Goal: Transaction & Acquisition: Purchase product/service

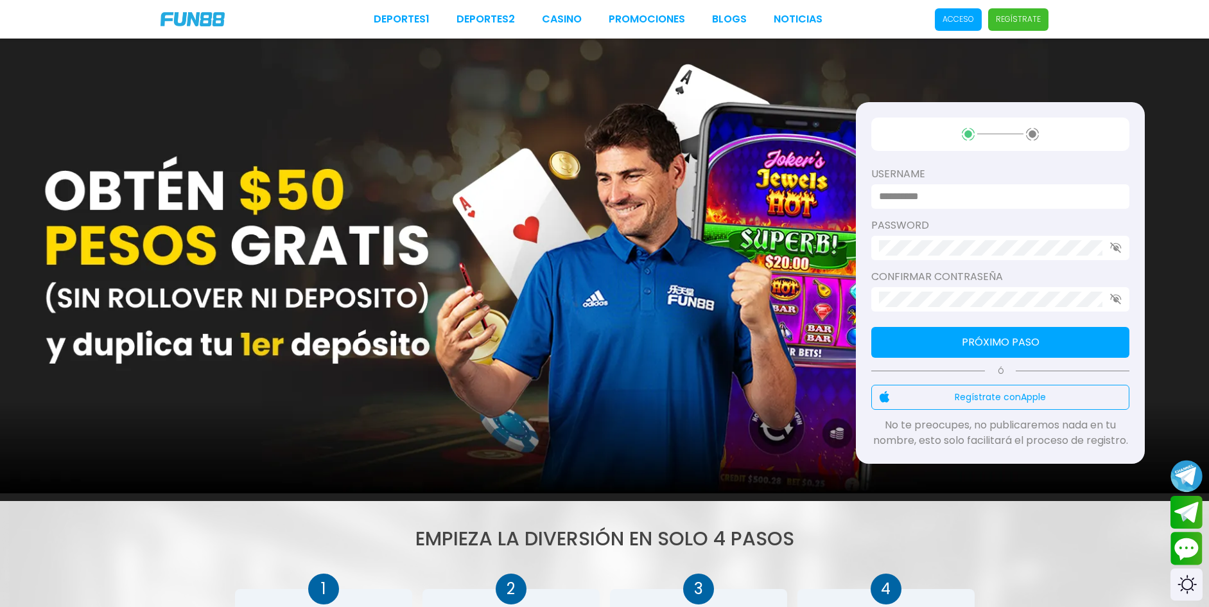
click at [968, 26] on span "Acceso" at bounding box center [958, 19] width 47 height 22
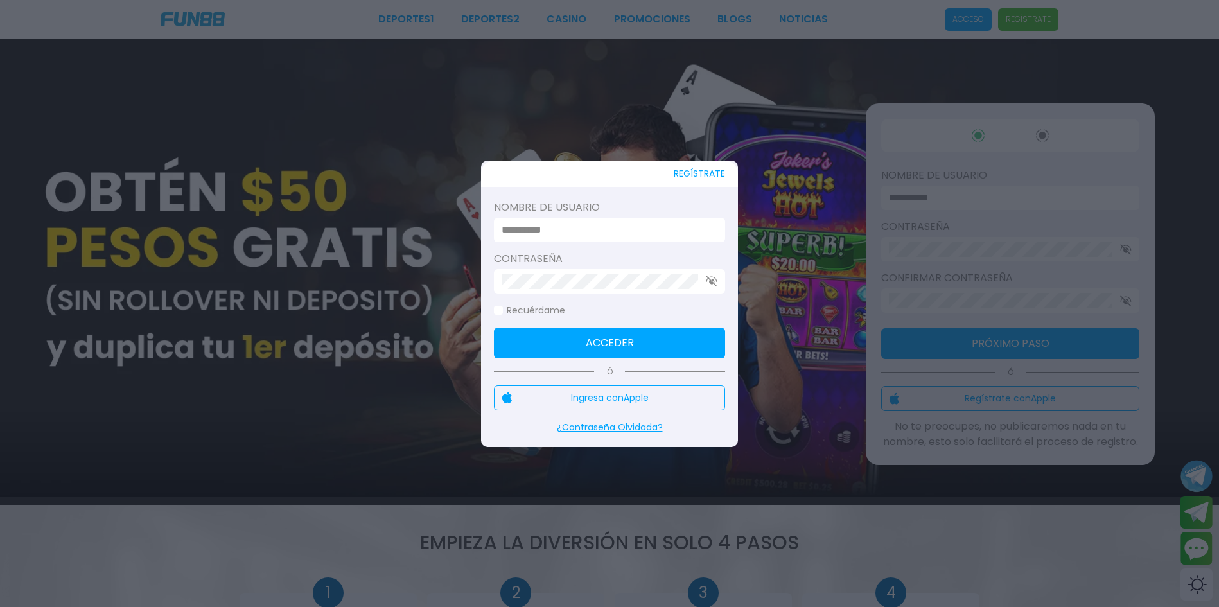
click at [559, 233] on input at bounding box center [605, 229] width 208 height 15
type input "******"
drag, startPoint x: 595, startPoint y: 250, endPoint x: 566, endPoint y: 272, distance: 35.8
click at [566, 272] on div at bounding box center [609, 281] width 231 height 24
click at [612, 335] on button "Acceder" at bounding box center [609, 342] width 231 height 31
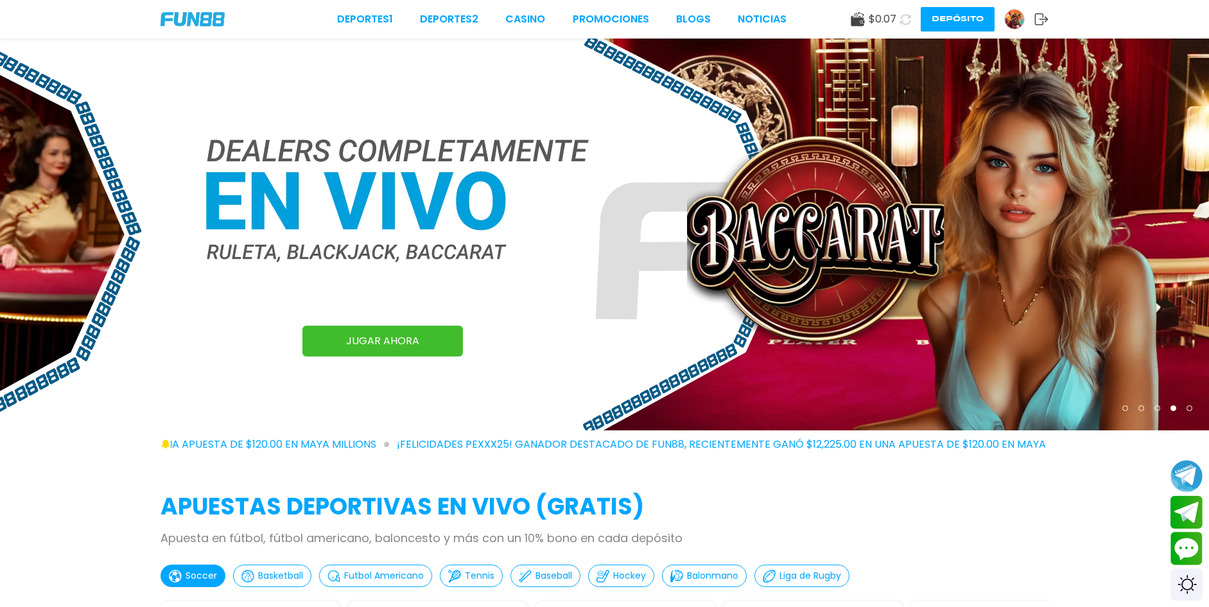
click at [855, 22] on use at bounding box center [857, 19] width 13 height 14
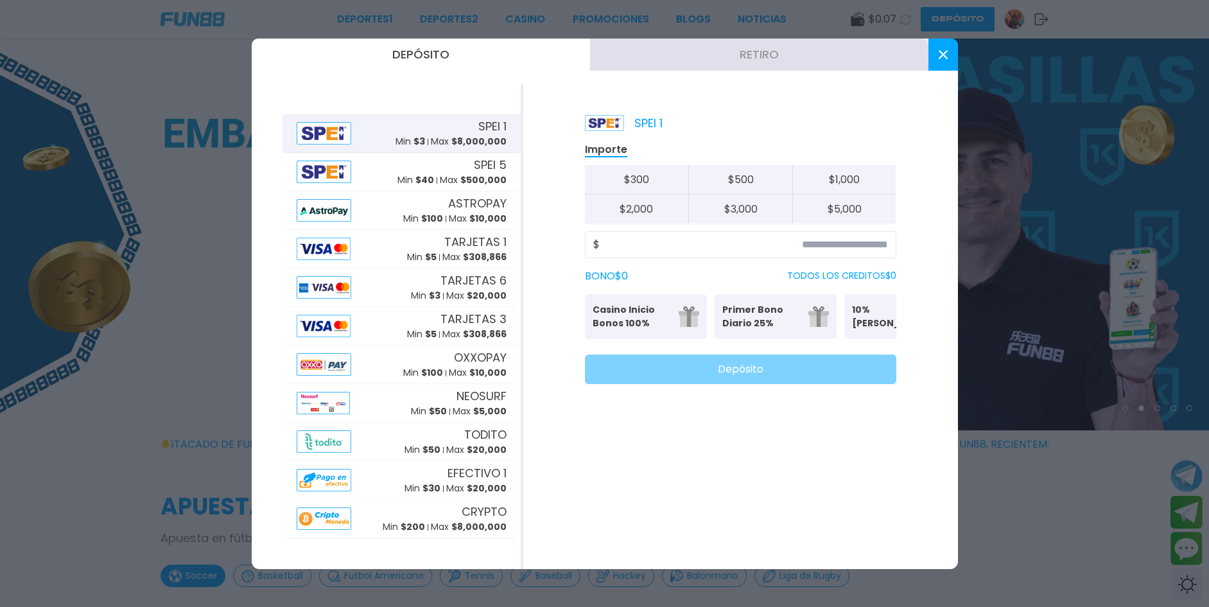
click at [825, 256] on div "$" at bounding box center [740, 244] width 311 height 27
click at [828, 243] on input at bounding box center [744, 244] width 288 height 15
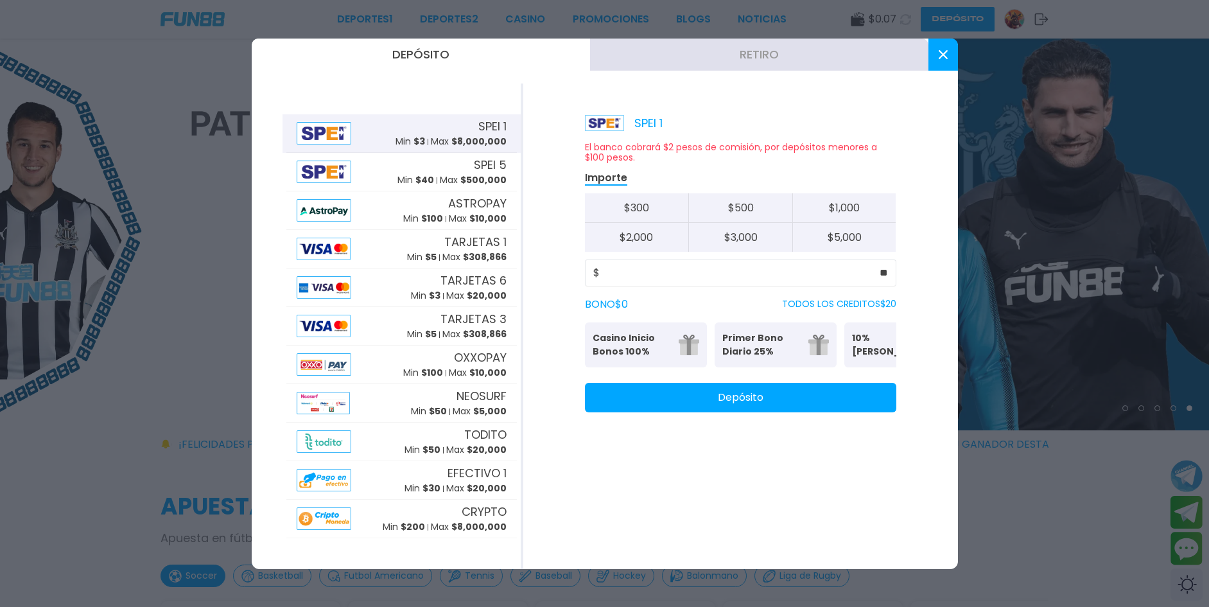
type input "**"
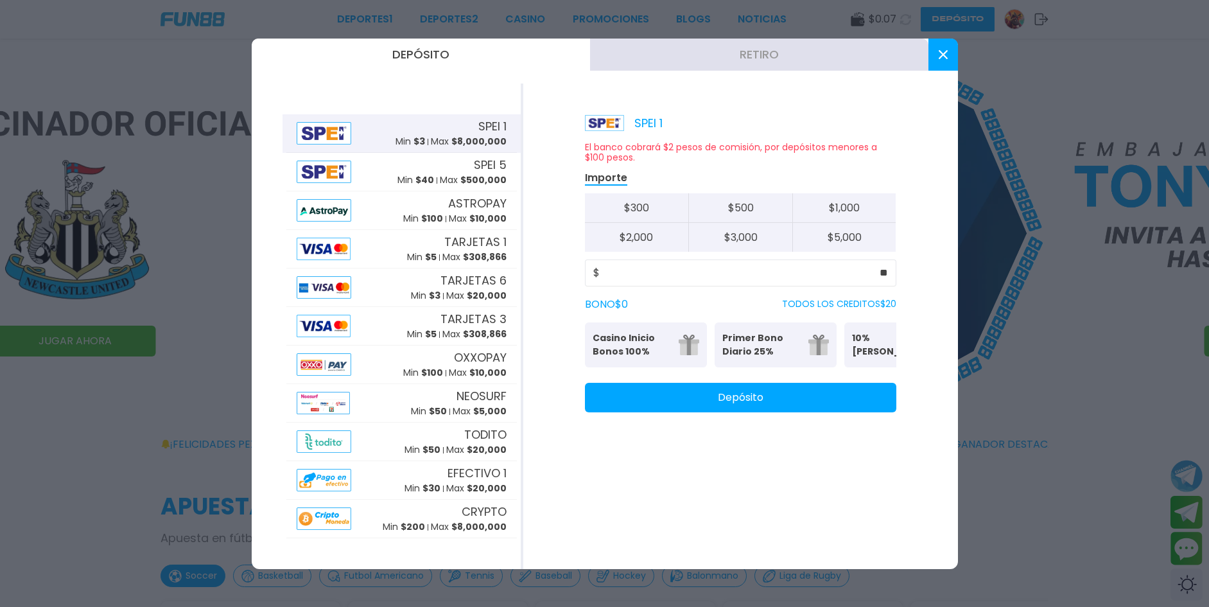
click at [803, 403] on button "Depósito" at bounding box center [740, 398] width 311 height 30
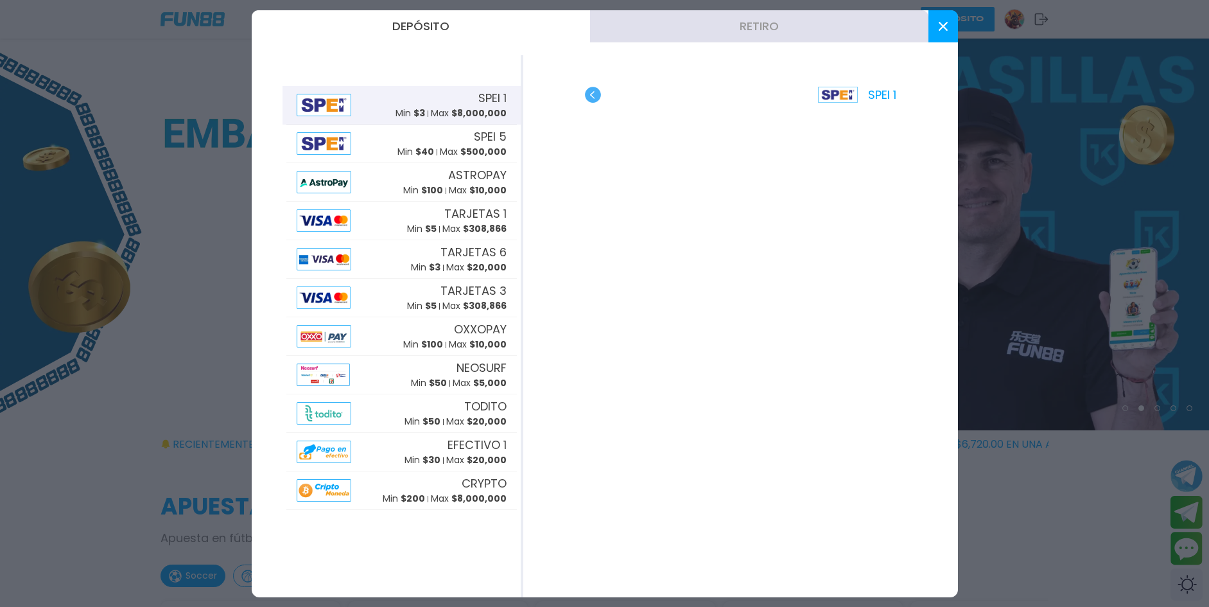
click at [388, 207] on div "TARJETAS 1 Min $ 5 Max $ 308,866" at bounding box center [401, 221] width 230 height 39
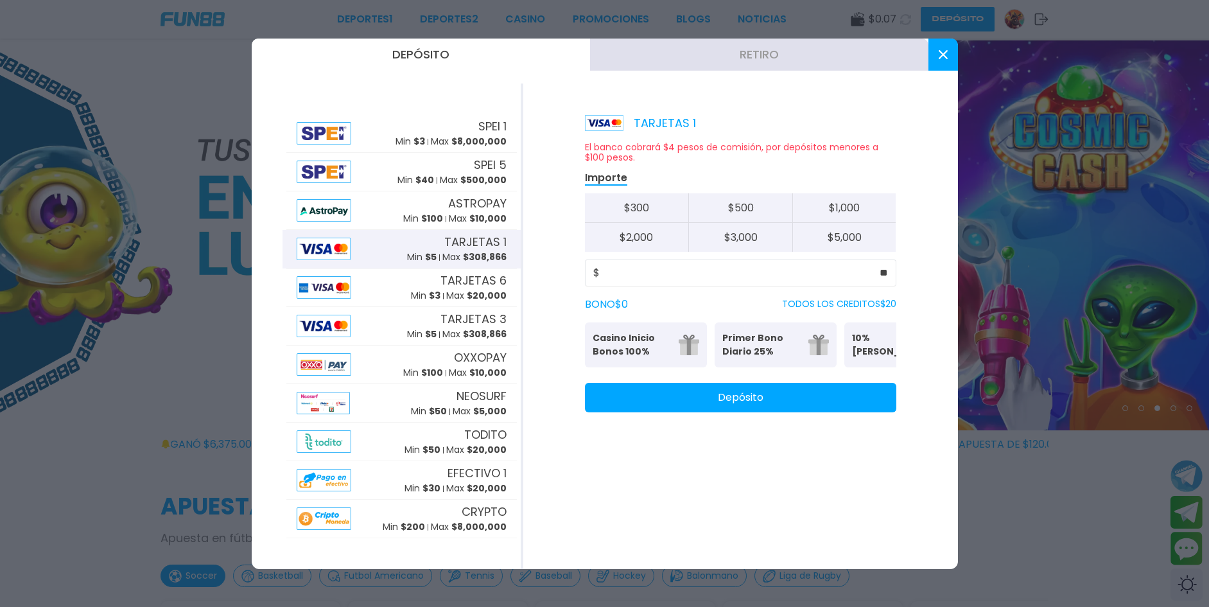
click at [811, 409] on button "Depósito" at bounding box center [740, 398] width 311 height 30
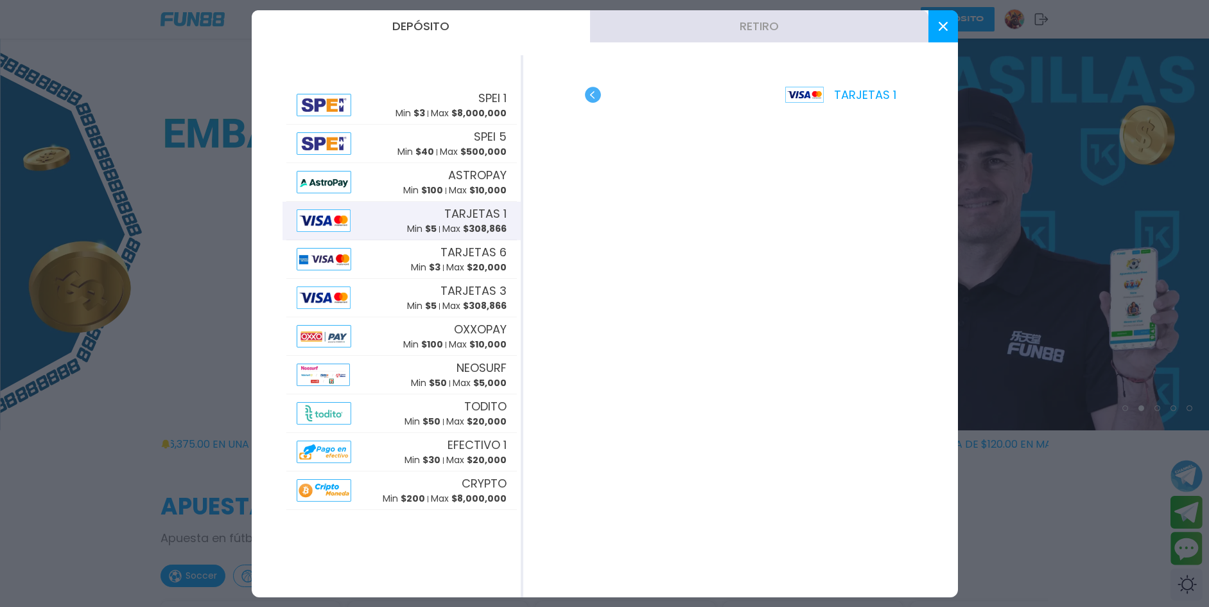
click at [936, 29] on button at bounding box center [943, 26] width 30 height 32
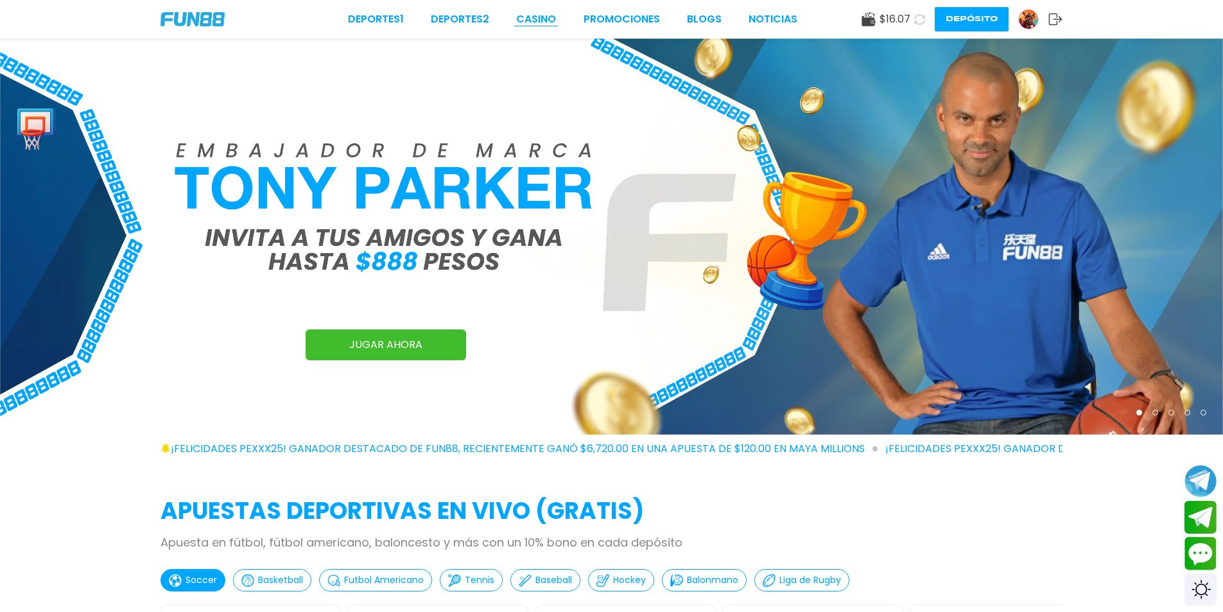
click at [537, 17] on link "CASINO" at bounding box center [536, 19] width 40 height 15
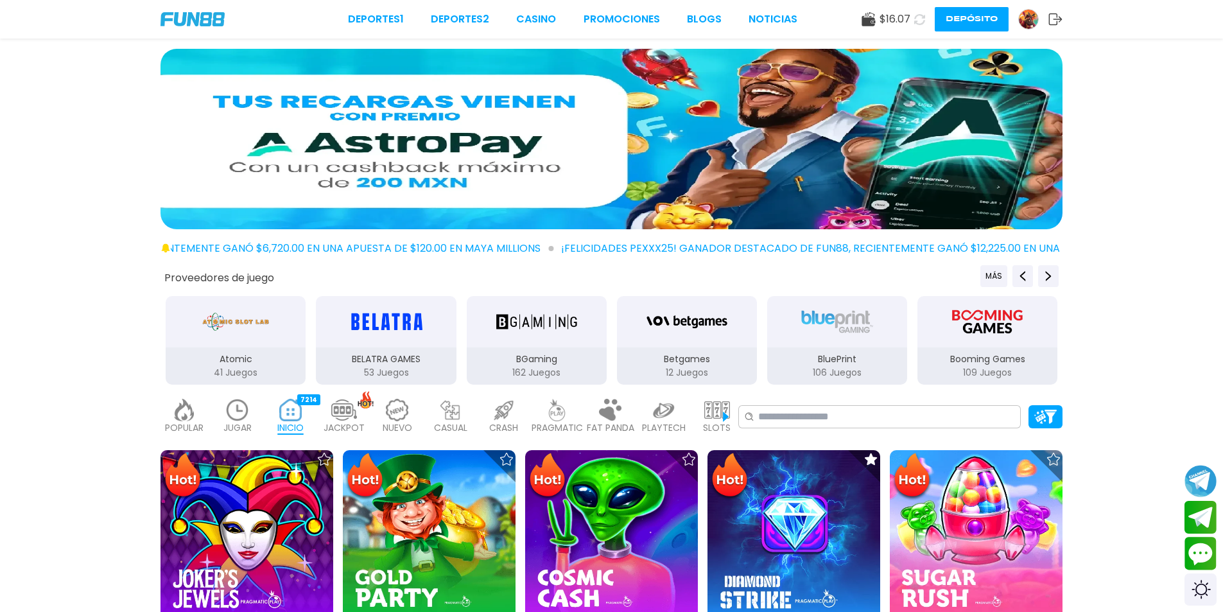
click at [243, 419] on img at bounding box center [238, 410] width 26 height 22
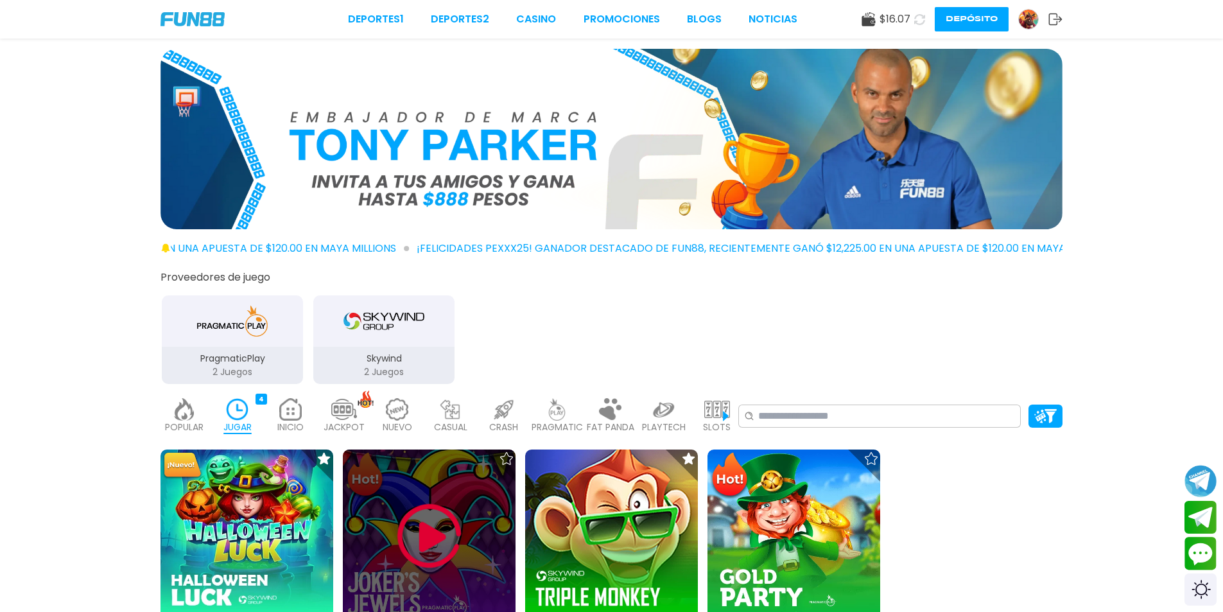
click at [483, 526] on div at bounding box center [429, 535] width 173 height 173
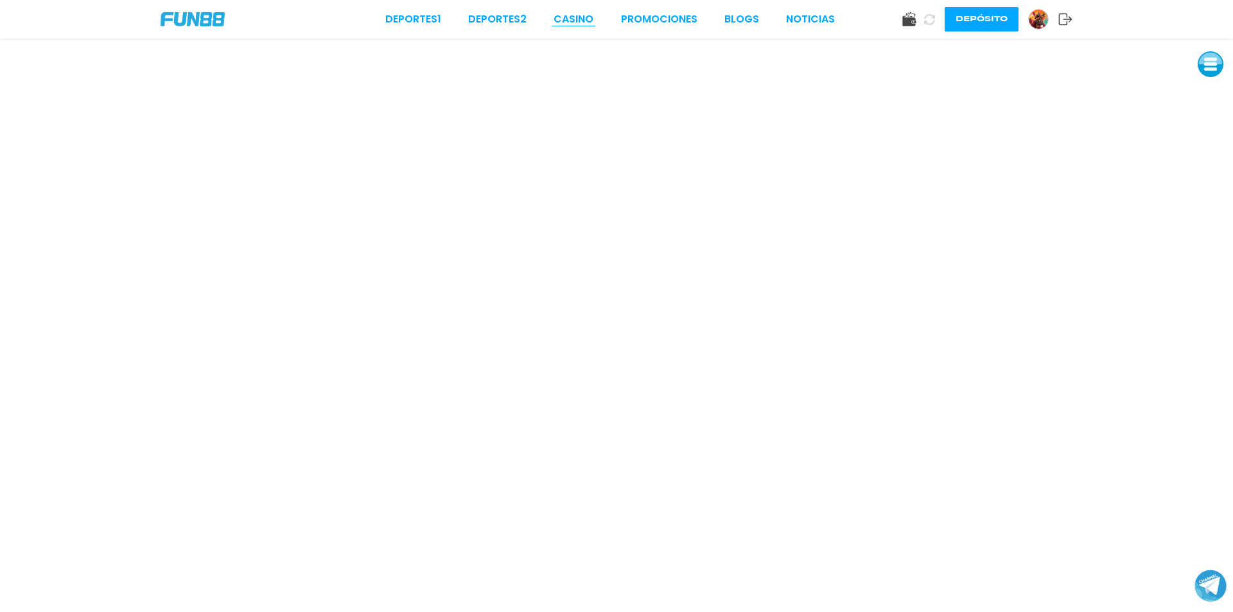
click at [575, 15] on link "CASINO" at bounding box center [573, 19] width 40 height 15
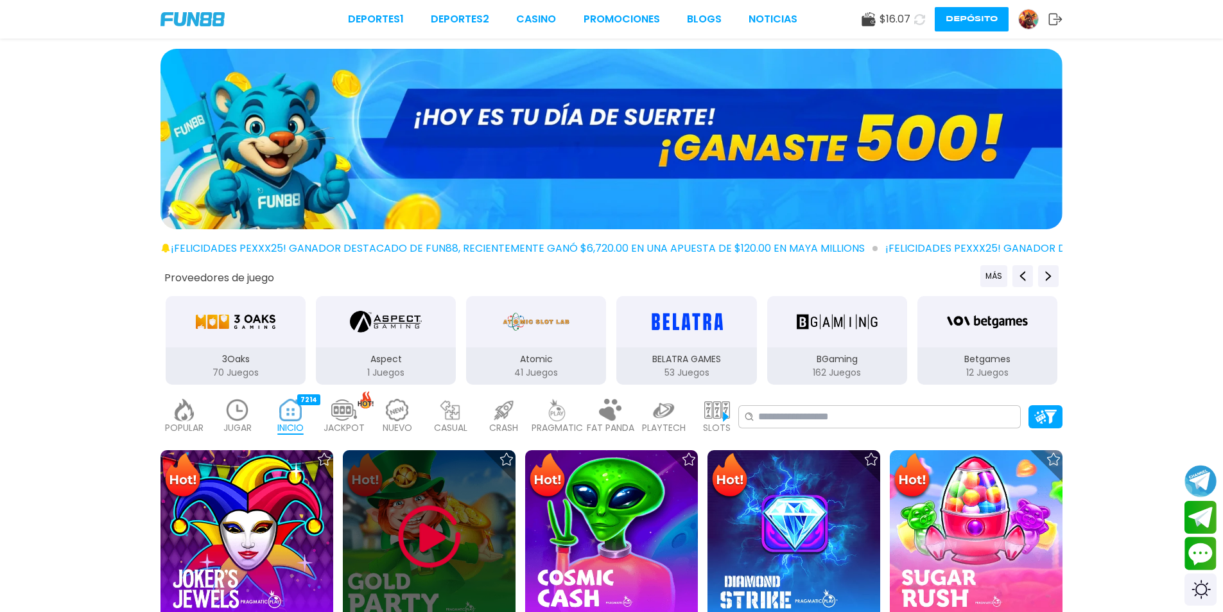
click at [469, 525] on div at bounding box center [429, 536] width 173 height 173
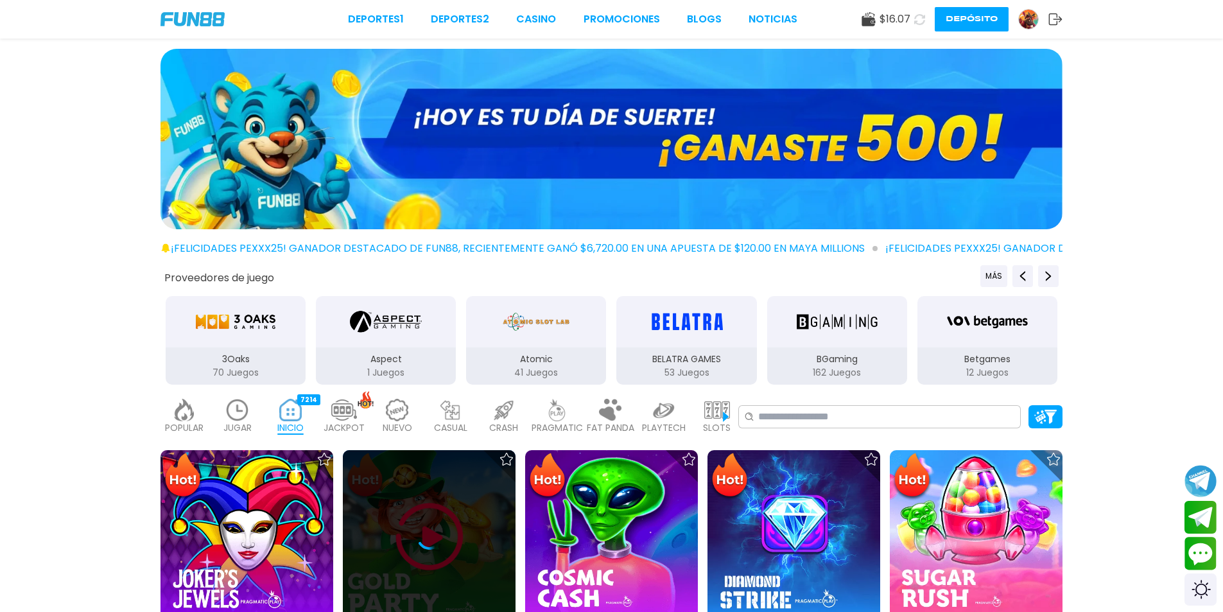
click at [469, 525] on div at bounding box center [429, 537] width 173 height 26
click at [471, 525] on div at bounding box center [429, 537] width 173 height 26
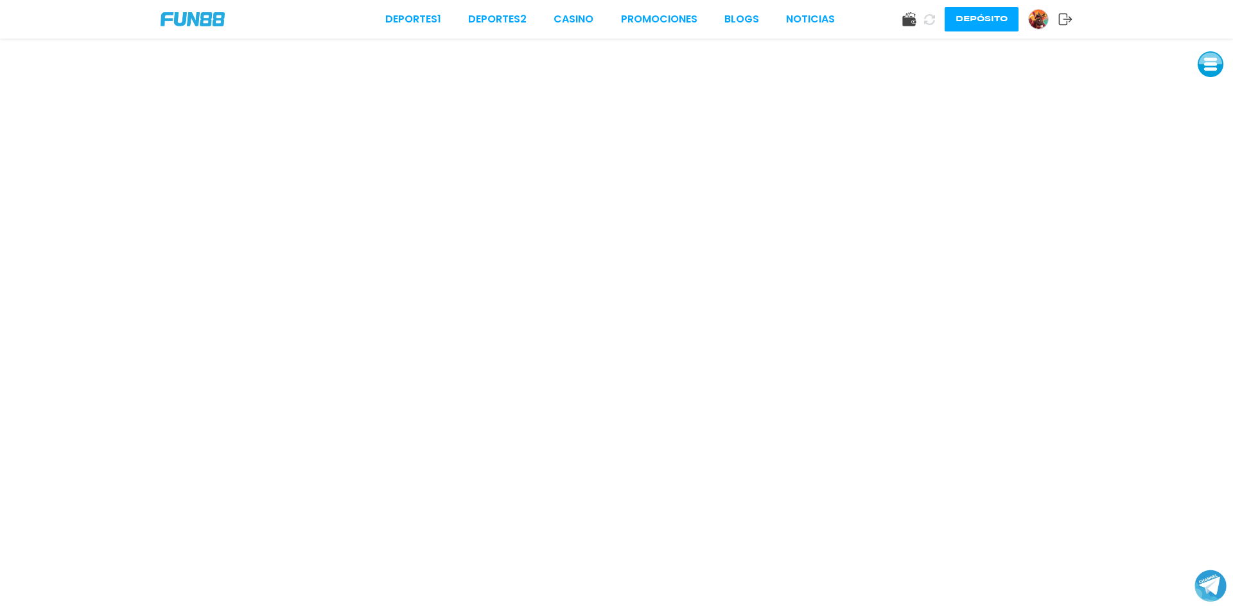
click at [589, 27] on div "Deportes 1 Deportes 2 CASINO Promociones BLOGS NOTICIAS Depósito" at bounding box center [616, 19] width 1233 height 39
click at [585, 24] on link "CASINO" at bounding box center [573, 19] width 40 height 15
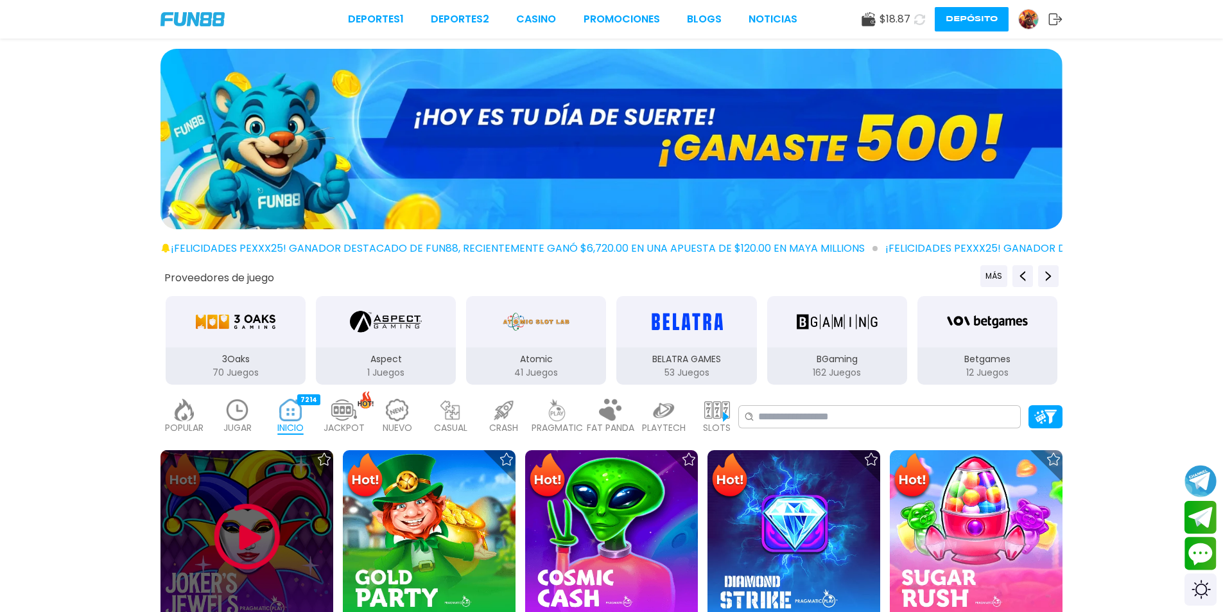
click at [306, 519] on div at bounding box center [247, 536] width 173 height 173
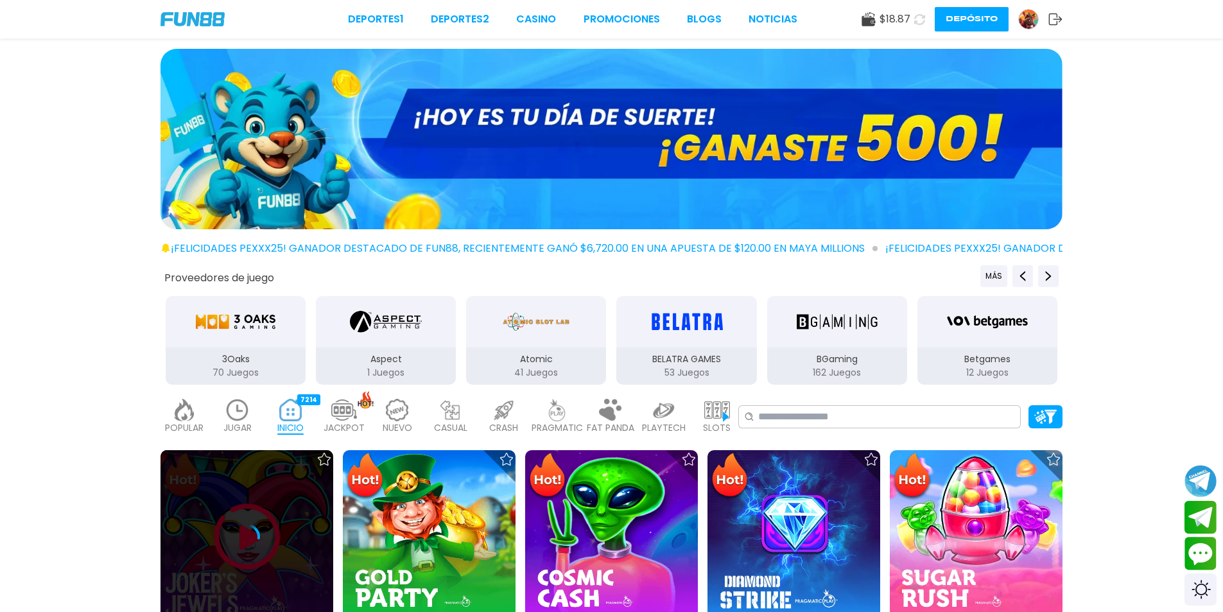
click at [306, 509] on div at bounding box center [247, 536] width 173 height 173
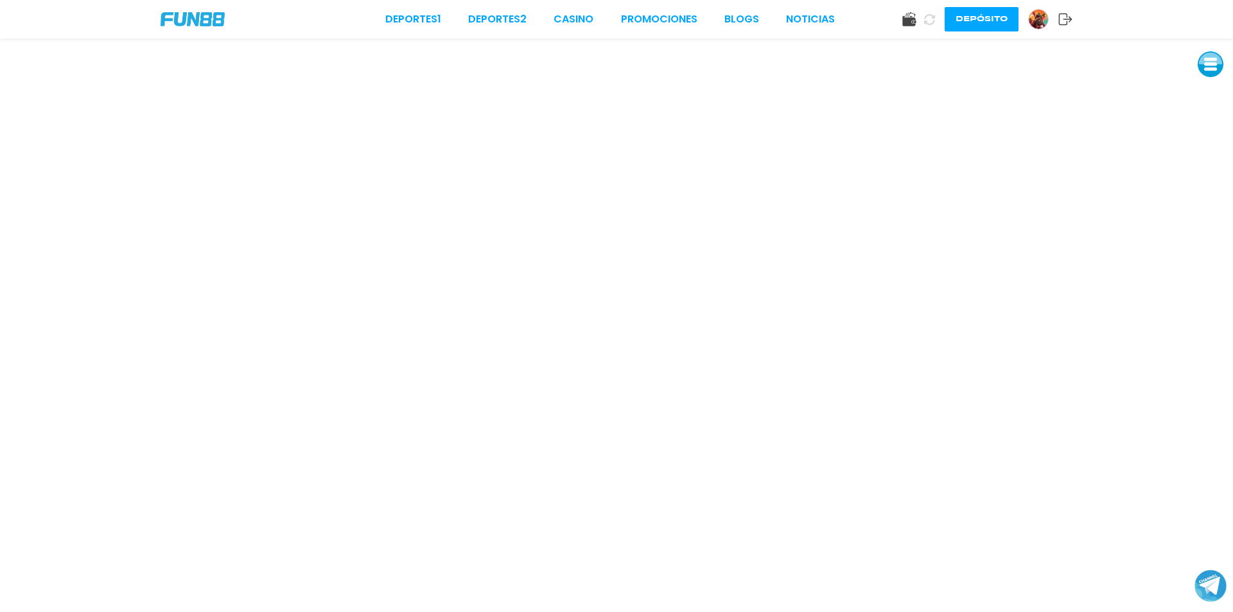
click at [1070, 20] on icon at bounding box center [1065, 19] width 14 height 13
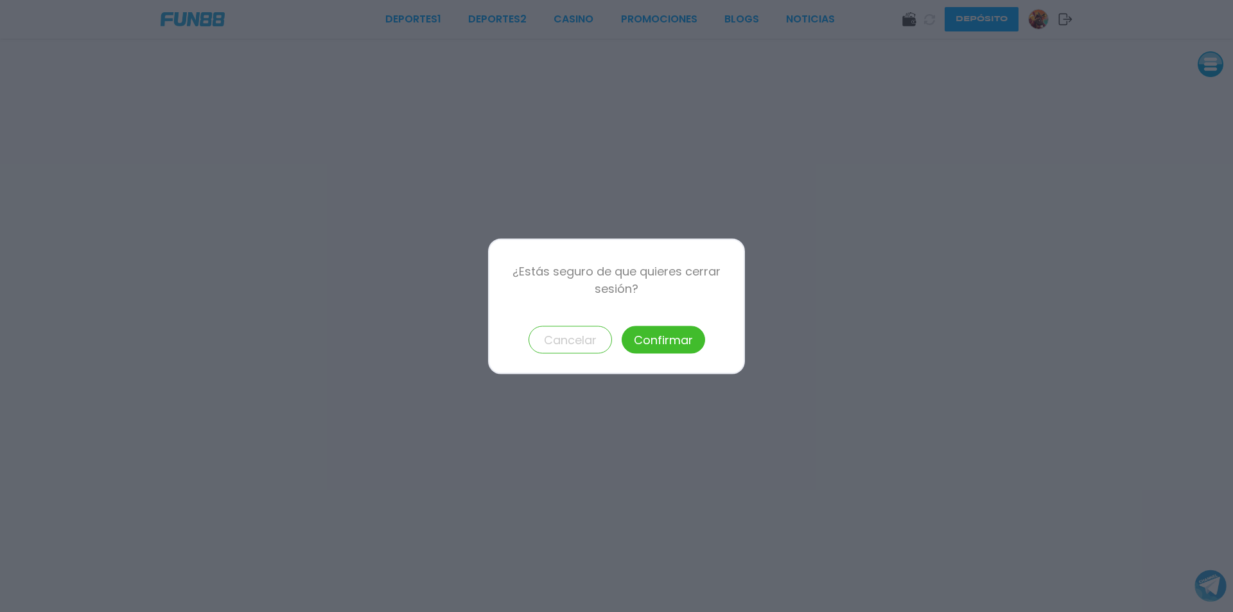
click at [686, 347] on button "Confirmar" at bounding box center [662, 339] width 83 height 28
